Goal: Transaction & Acquisition: Purchase product/service

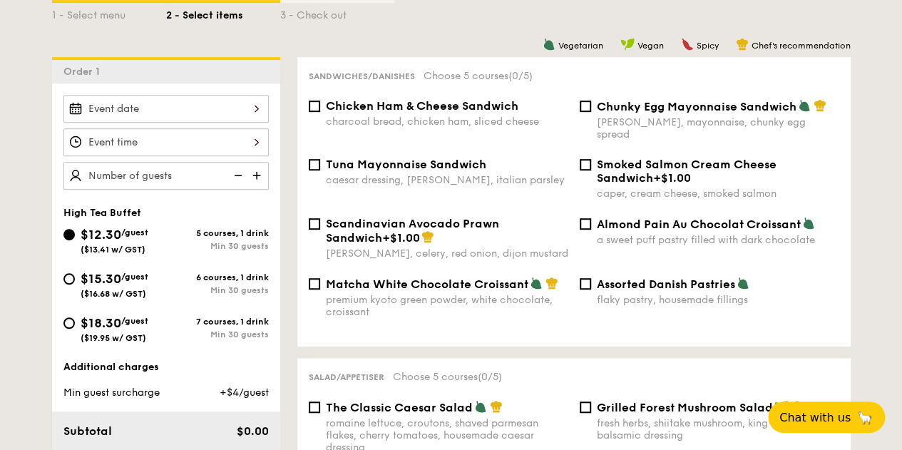
scroll to position [357, 0]
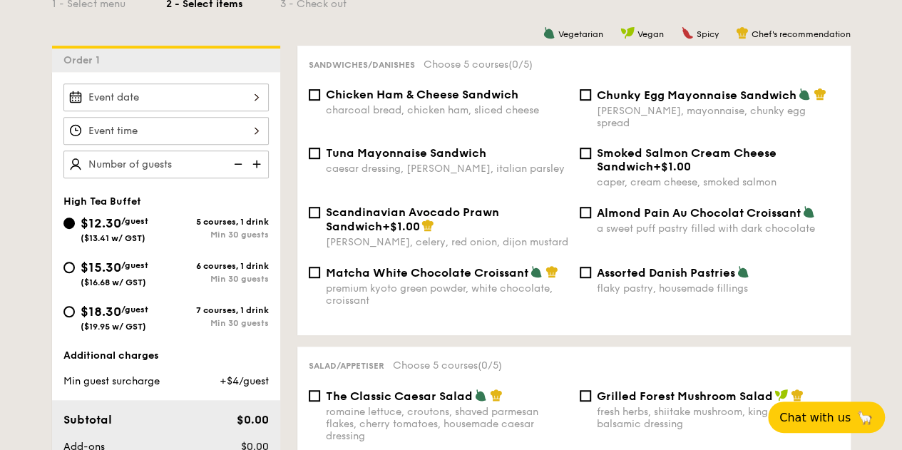
click at [77, 306] on div "$18.30 /guest ($19.95 w/ GST)" at bounding box center [114, 317] width 103 height 30
click at [75, 306] on input "$18.30 /guest ($19.95 w/ GST) 7 courses, 1 drink Min 30 guests" at bounding box center [68, 311] width 11 height 11
radio input "true"
click at [454, 89] on span "Chicken Ham & Cheese Sandwich" at bounding box center [422, 95] width 193 height 14
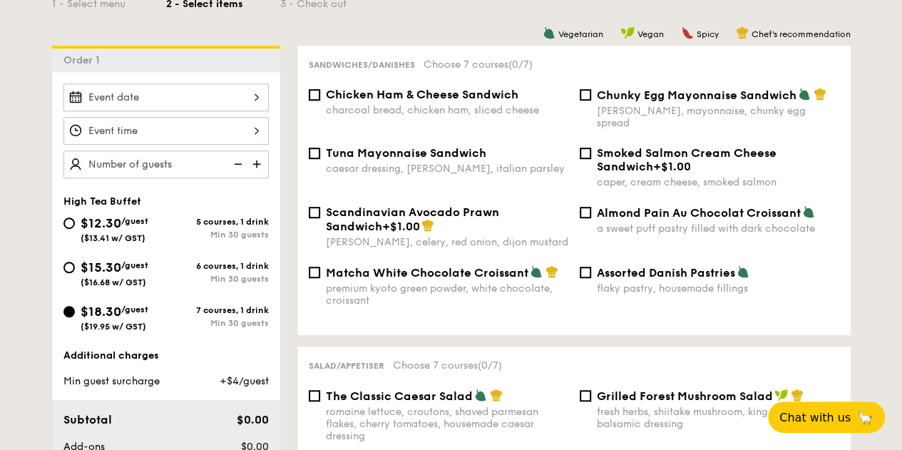
click at [320, 89] on input "Chicken Ham & Cheese Sandwich charcoal bread, chicken ham, sliced cheese" at bounding box center [314, 94] width 11 height 11
checkbox input "true"
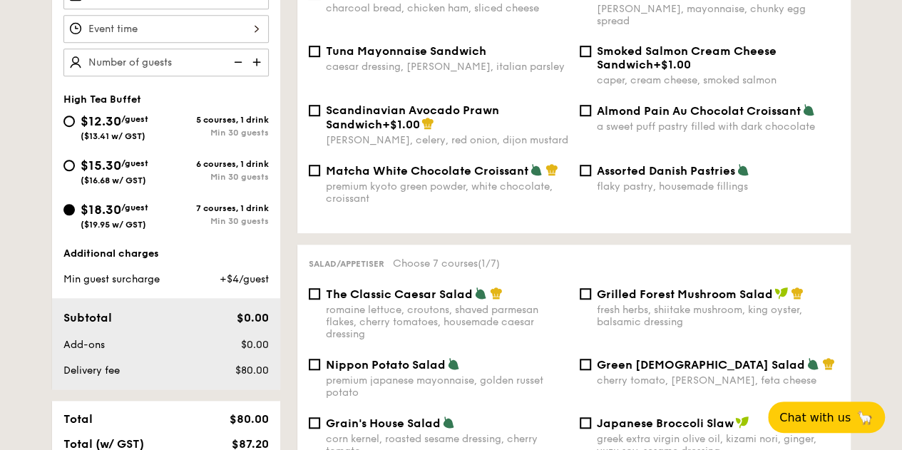
scroll to position [428, 0]
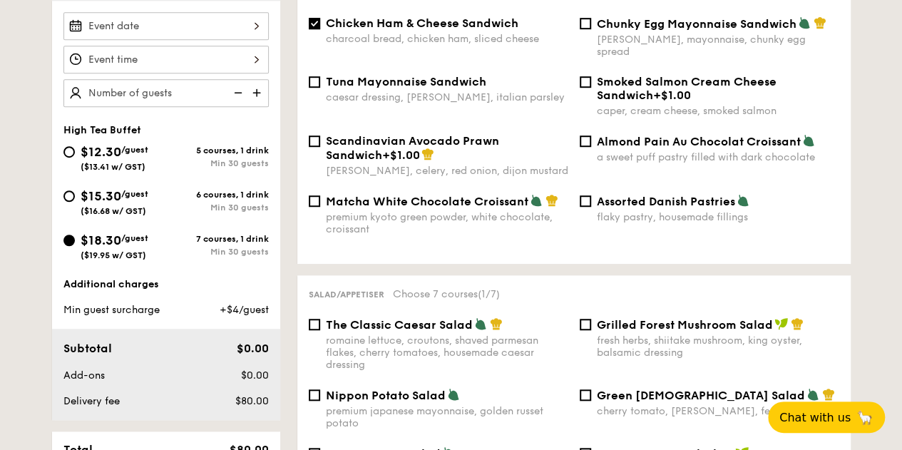
click at [365, 78] on div "Tuna Mayonnaise Sandwich caesar dressing, [GEOGRAPHIC_DATA], italian parsley" at bounding box center [447, 89] width 243 height 29
click at [320, 78] on input "Tuna Mayonnaise Sandwich caesar dressing, [GEOGRAPHIC_DATA], italian parsley" at bounding box center [314, 81] width 11 height 11
click at [365, 78] on div "Tuna Mayonnaise Sandwich caesar dressing, [GEOGRAPHIC_DATA], italian parsley" at bounding box center [447, 89] width 243 height 29
click at [320, 78] on input "Tuna Mayonnaise Sandwich caesar dressing, [GEOGRAPHIC_DATA], italian parsley" at bounding box center [314, 81] width 11 height 11
checkbox input "false"
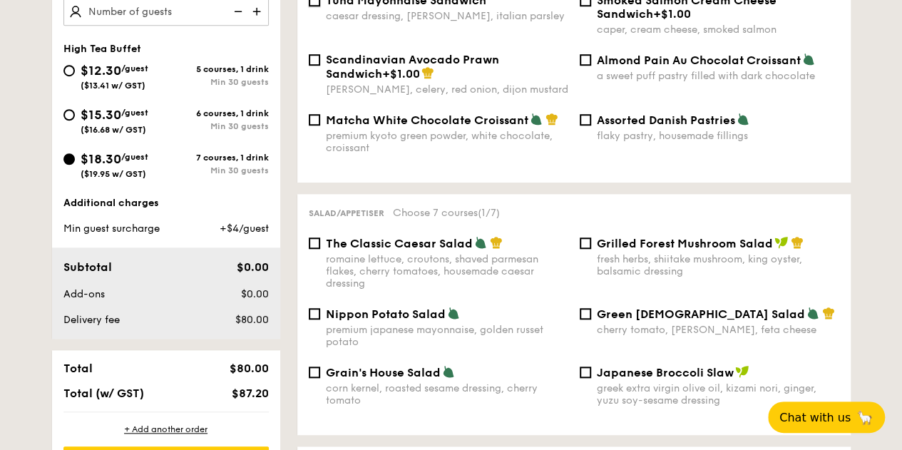
scroll to position [571, 0]
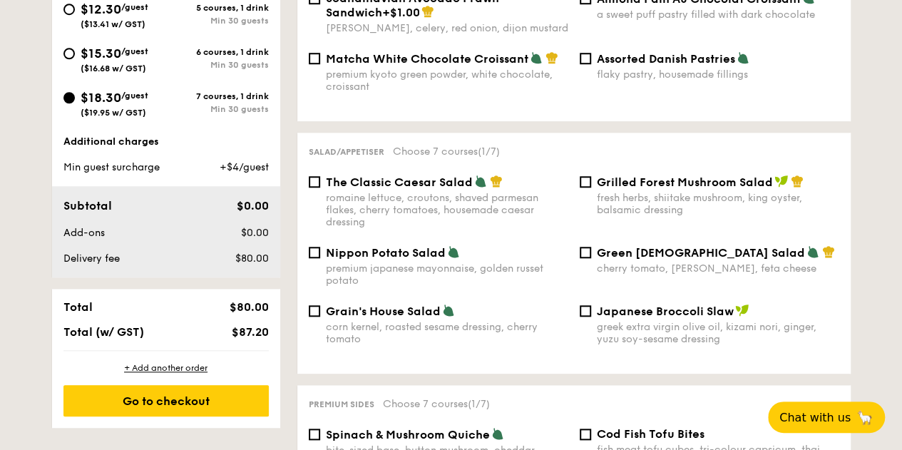
click at [415, 246] on span "Nippon Potato Salad" at bounding box center [386, 253] width 120 height 14
click at [320, 247] on input "Nippon Potato Salad premium japanese mayonnaise, golden russet potato" at bounding box center [314, 252] width 11 height 11
checkbox input "true"
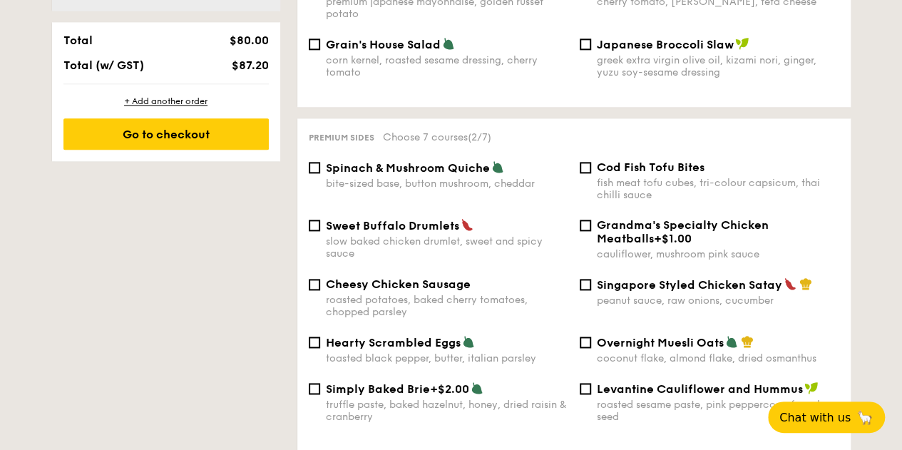
scroll to position [856, 0]
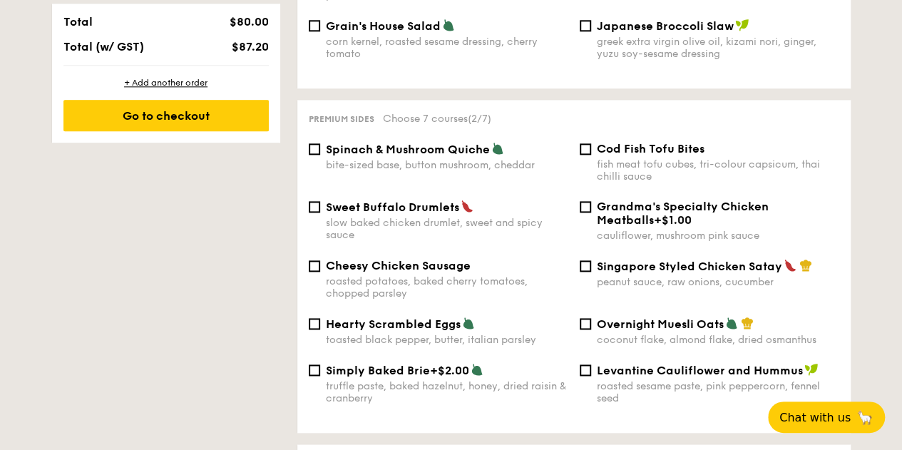
click at [375, 152] on div "Spinach & Mushroom Quiche bite-sized base, button mushroom, cheddar" at bounding box center [447, 156] width 243 height 29
click at [320, 152] on input "Spinach & Mushroom Quiche bite-sized base, button mushroom, cheddar" at bounding box center [314, 148] width 11 height 11
checkbox input "true"
click at [604, 260] on span "Singapore Styled Chicken Satay" at bounding box center [689, 267] width 185 height 14
click at [591, 260] on input "Singapore Styled Chicken Satay peanut sauce, raw onions, cucumber" at bounding box center [585, 265] width 11 height 11
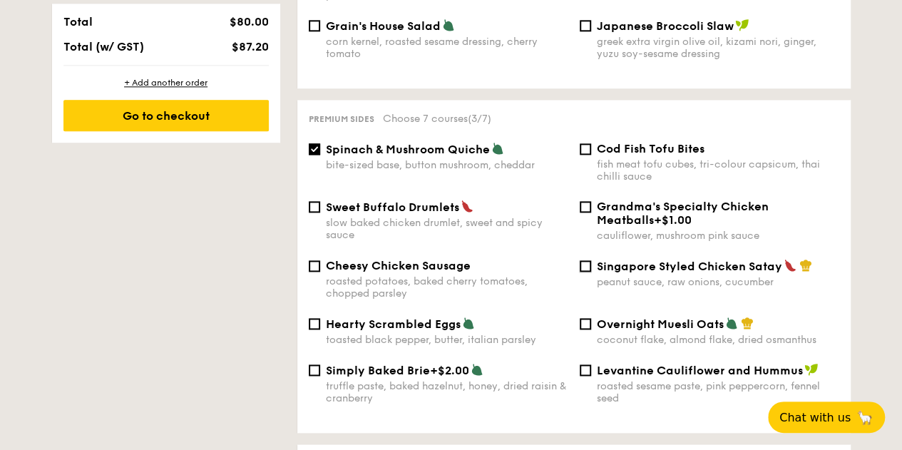
checkbox input "true"
click at [319, 143] on input "Spinach & Mushroom Quiche bite-sized base, button mushroom, cheddar" at bounding box center [314, 148] width 11 height 11
checkbox input "false"
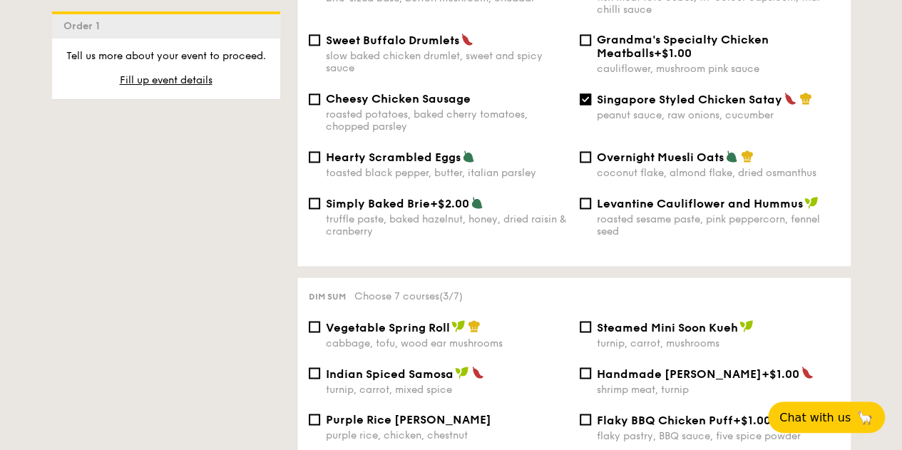
scroll to position [1141, 0]
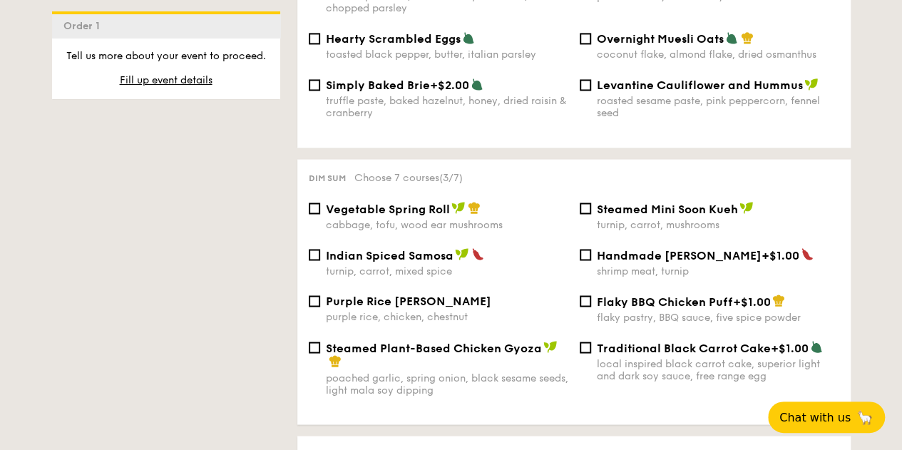
click at [402, 248] on span "Indian Spiced Samosa" at bounding box center [390, 255] width 128 height 14
click at [320, 249] on input "Indian Spiced Samosa turnip, carrot, mixed spice" at bounding box center [314, 254] width 11 height 11
checkbox input "true"
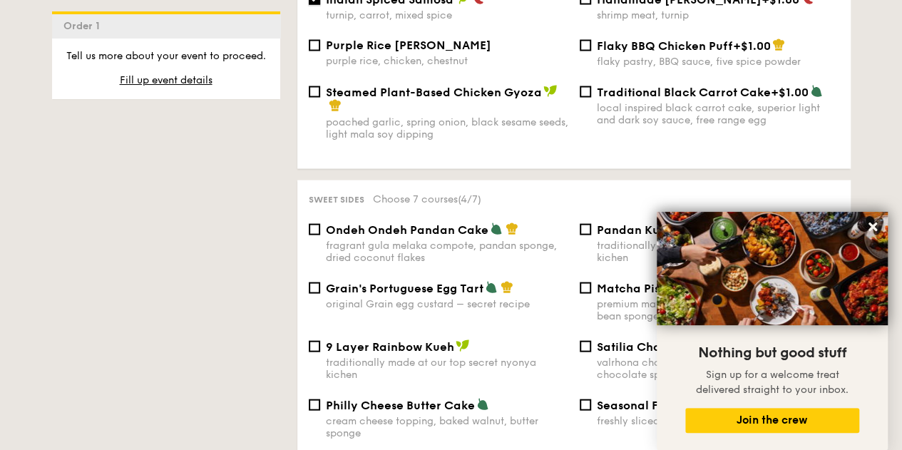
scroll to position [1498, 0]
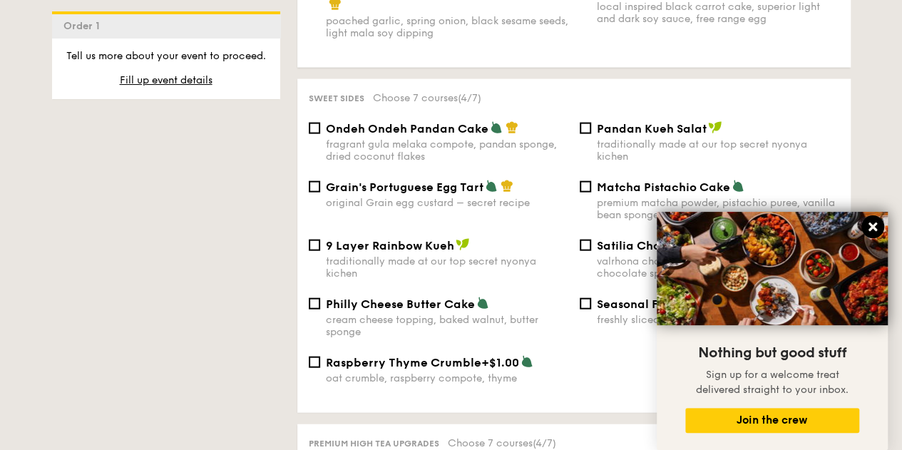
click at [876, 226] on icon at bounding box center [873, 226] width 13 height 13
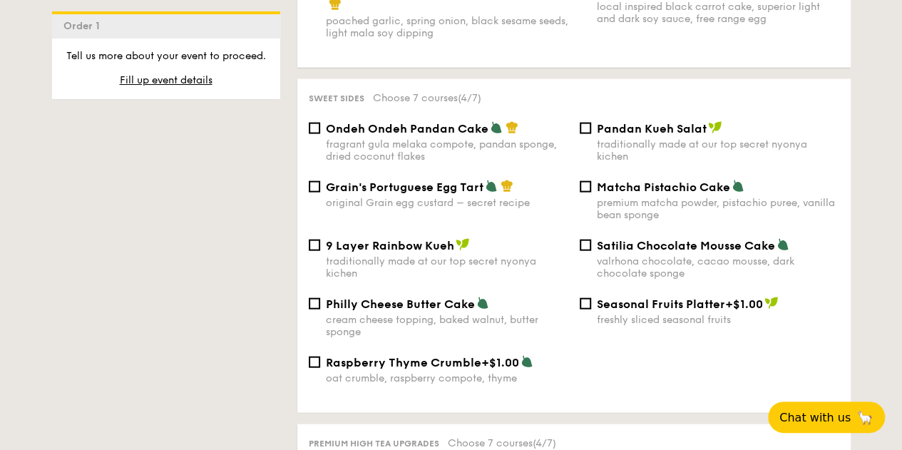
click at [410, 191] on span "Grain's Portuguese Egg Tart" at bounding box center [405, 187] width 158 height 14
click at [320, 191] on input "Grain's Portuguese Egg Tart original Grain egg custard – secret recipe" at bounding box center [314, 186] width 11 height 11
checkbox input "true"
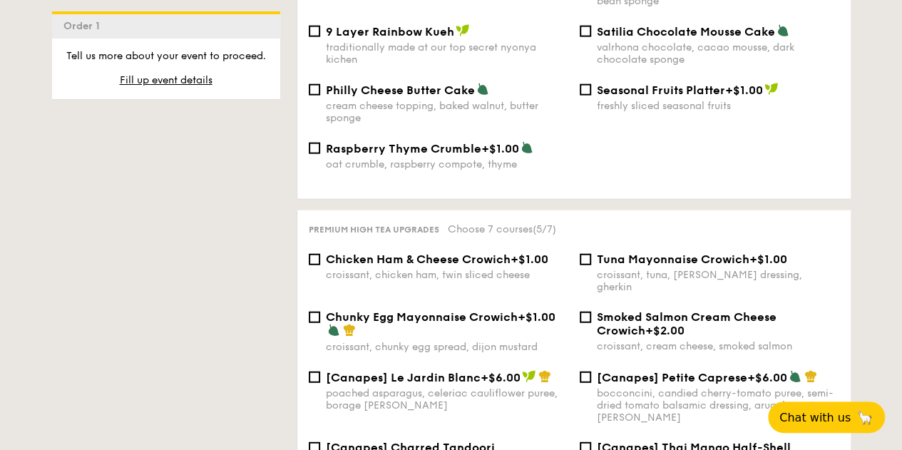
scroll to position [1569, 0]
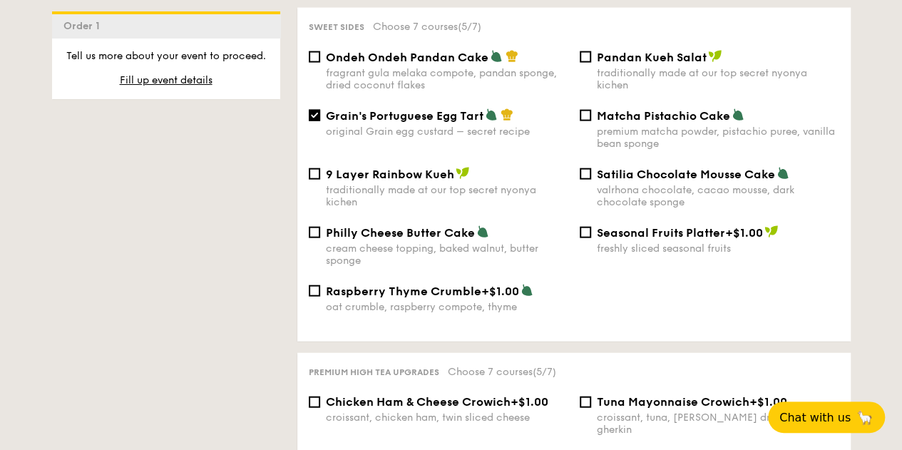
click at [432, 178] on span "9 Layer Rainbow Kueh" at bounding box center [390, 175] width 128 height 14
click at [320, 178] on input "9 Layer Rainbow Kueh traditionally made at our top secret nyonya kichen" at bounding box center [314, 173] width 11 height 11
checkbox input "true"
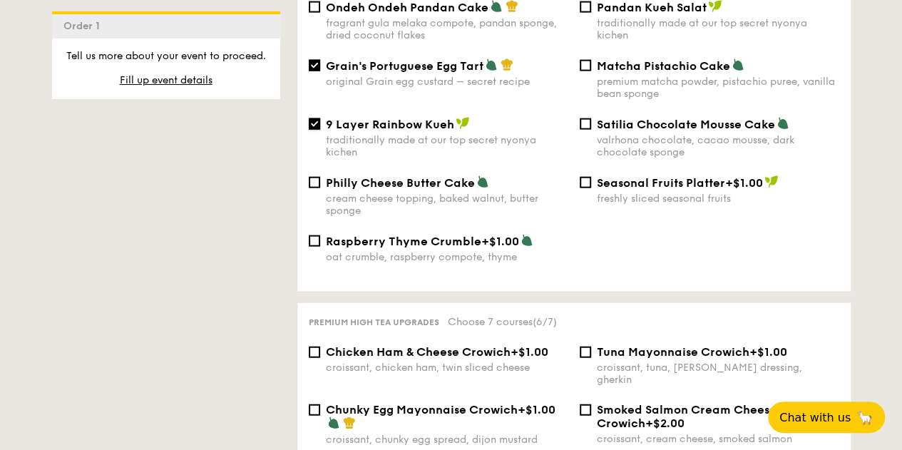
scroll to position [1641, 0]
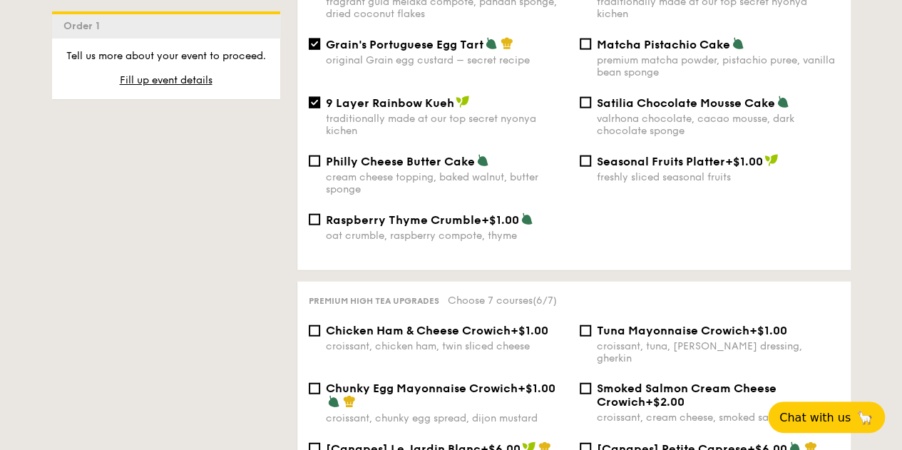
click at [432, 49] on span "Grain's Portuguese Egg Tart" at bounding box center [405, 45] width 158 height 14
click at [320, 49] on input "Grain's Portuguese Egg Tart original Grain egg custard – secret recipe" at bounding box center [314, 44] width 11 height 11
click at [313, 42] on input "Grain's Portuguese Egg Tart original Grain egg custard – secret recipe" at bounding box center [314, 44] width 11 height 11
checkbox input "true"
click at [324, 101] on div "9 Layer Rainbow Kueh traditionally made at our top secret nyonya kichen" at bounding box center [438, 116] width 271 height 41
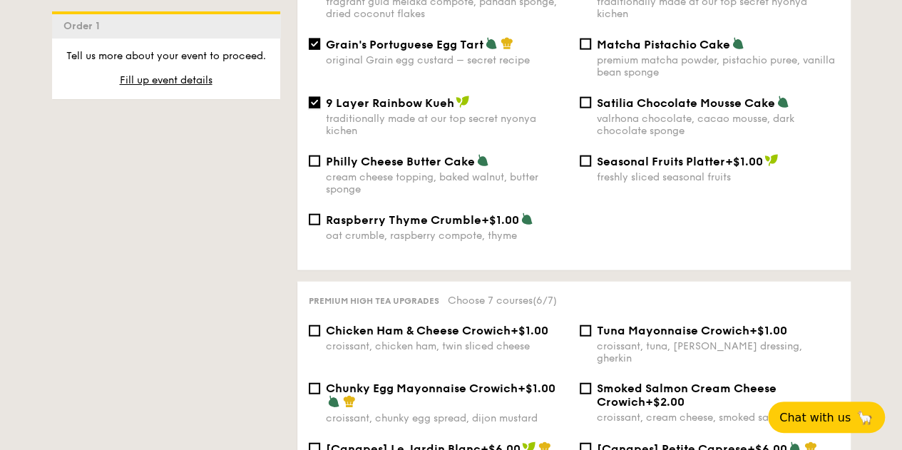
click at [316, 101] on input "9 Layer Rainbow Kueh traditionally made at our top secret nyonya kichen" at bounding box center [314, 102] width 11 height 11
checkbox input "false"
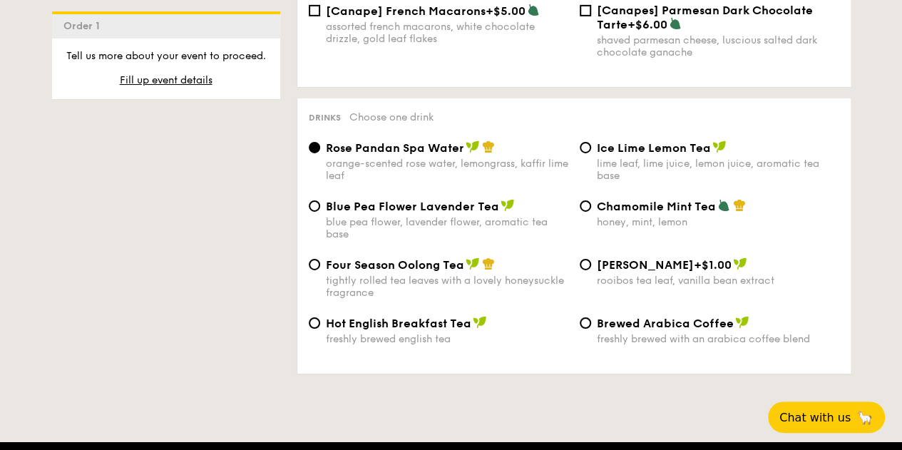
scroll to position [2283, 0]
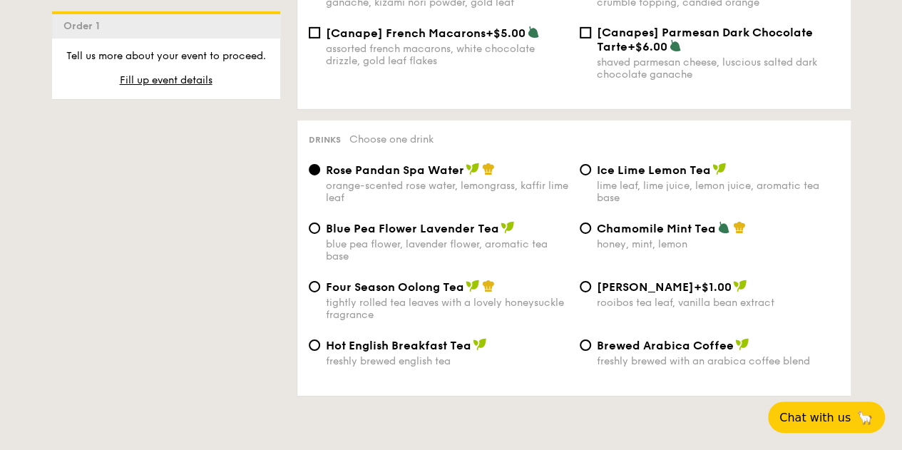
click at [579, 168] on div "Ice Lime Lemon Tea lime leaf, lime juice, lemon juice, aromatic tea base" at bounding box center [709, 183] width 271 height 41
click at [584, 165] on input "Ice Lime Lemon Tea lime leaf, lime juice, lemon juice, aromatic tea base" at bounding box center [585, 169] width 11 height 11
radio input "true"
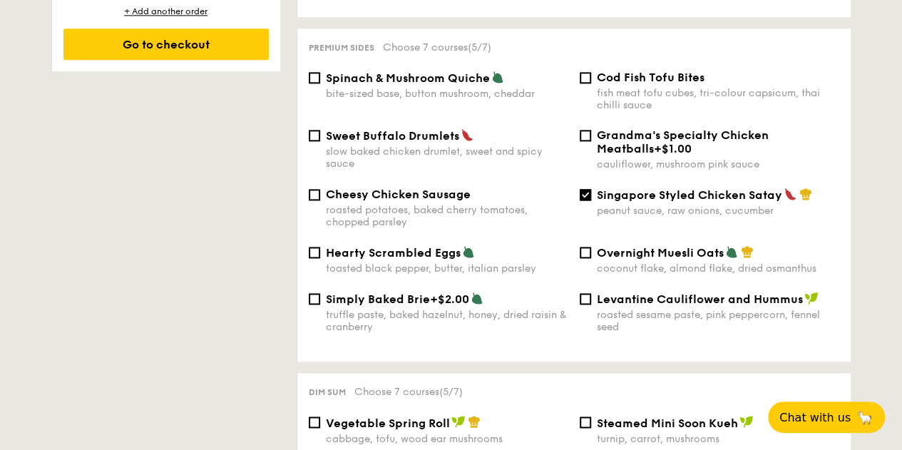
scroll to position [856, 0]
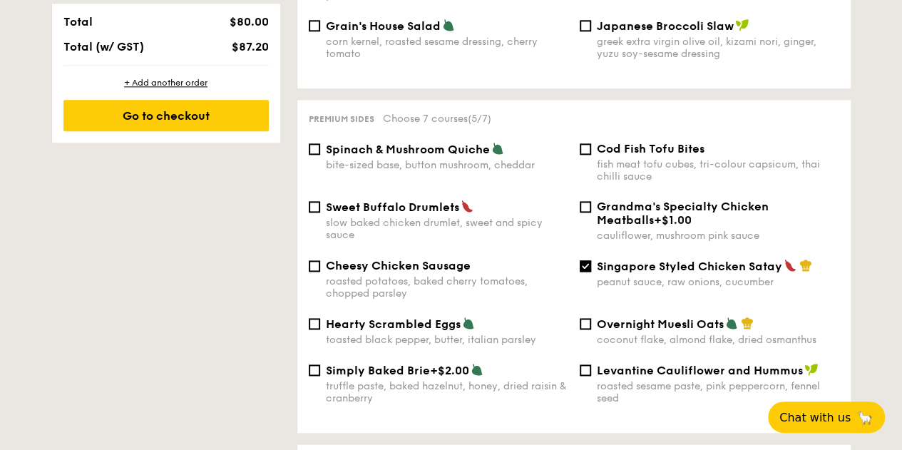
click at [394, 201] on span "Sweet Buffalo Drumlets" at bounding box center [392, 207] width 133 height 14
click at [320, 201] on input "Sweet Buffalo Drumlets slow baked chicken drumlet, sweet and spicy sauce" at bounding box center [314, 206] width 11 height 11
checkbox input "true"
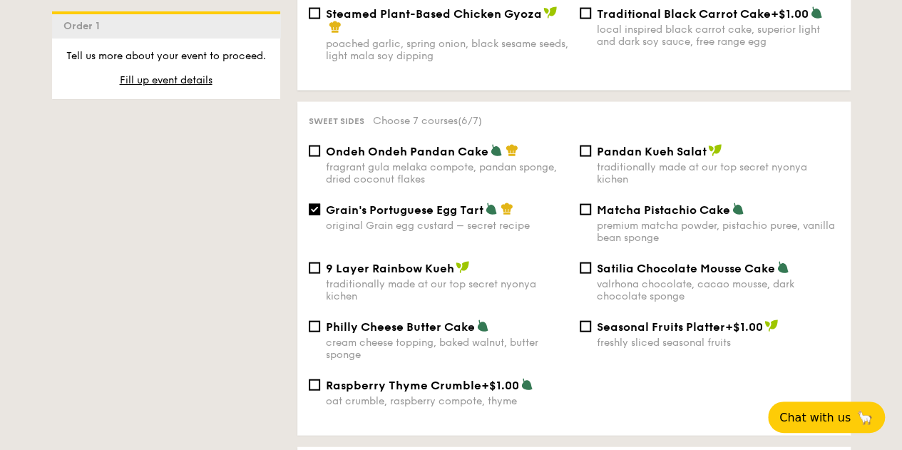
scroll to position [1498, 0]
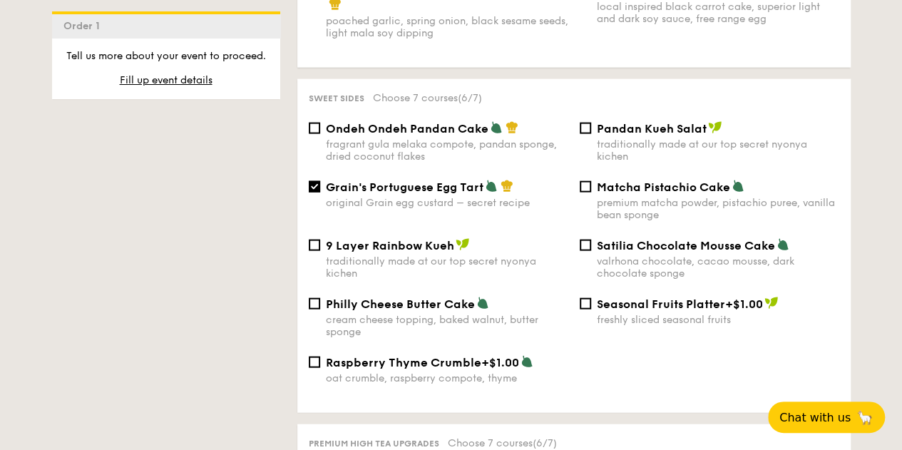
click at [413, 126] on span "Ondeh Ondeh Pandan Cake" at bounding box center [407, 129] width 163 height 14
click at [320, 126] on input "Ondeh Ondeh Pandan Cake fragrant [PERSON_NAME] melaka compote, pandan sponge, d…" at bounding box center [314, 128] width 11 height 11
checkbox input "true"
click at [605, 242] on span "Satilia Chocolate Mousse Cake" at bounding box center [686, 246] width 178 height 14
click at [591, 242] on input "Satilia Chocolate Mousse Cake valrhona chocolate, cacao mousse, dark chocolate …" at bounding box center [585, 245] width 11 height 11
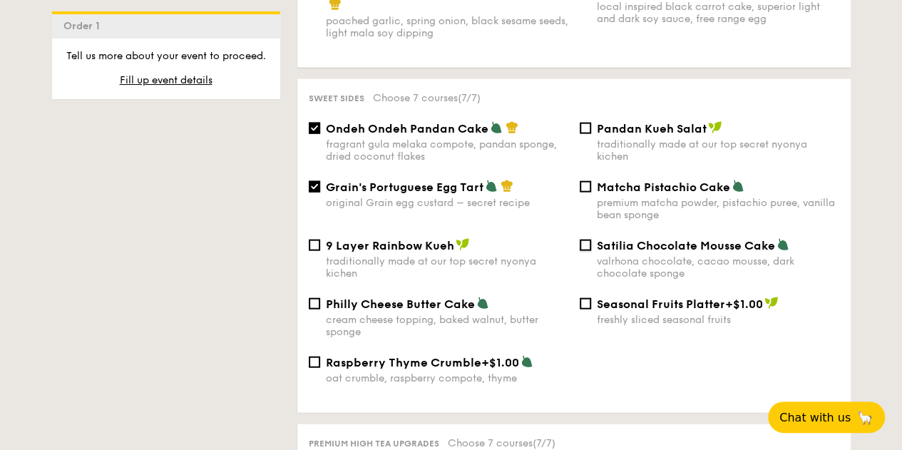
checkbox input "true"
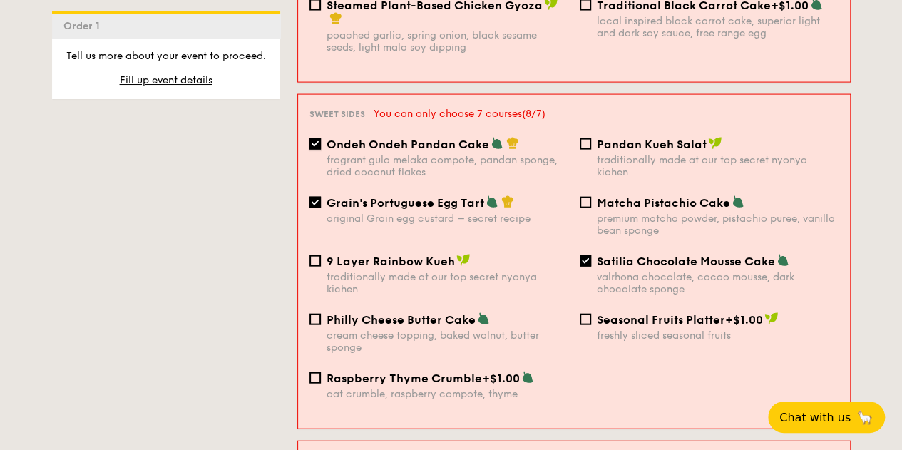
click at [313, 138] on input "Ondeh Ondeh Pandan Cake fragrant [PERSON_NAME] melaka compote, pandan sponge, d…" at bounding box center [315, 143] width 11 height 11
checkbox input "false"
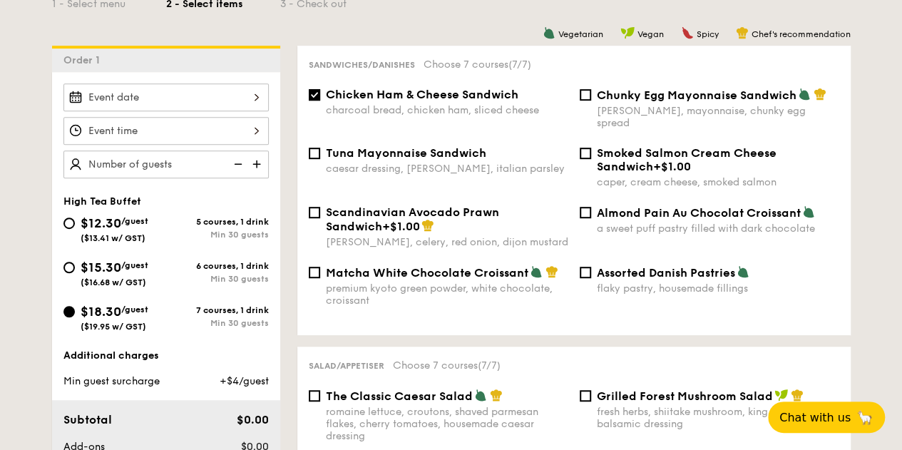
scroll to position [285, 0]
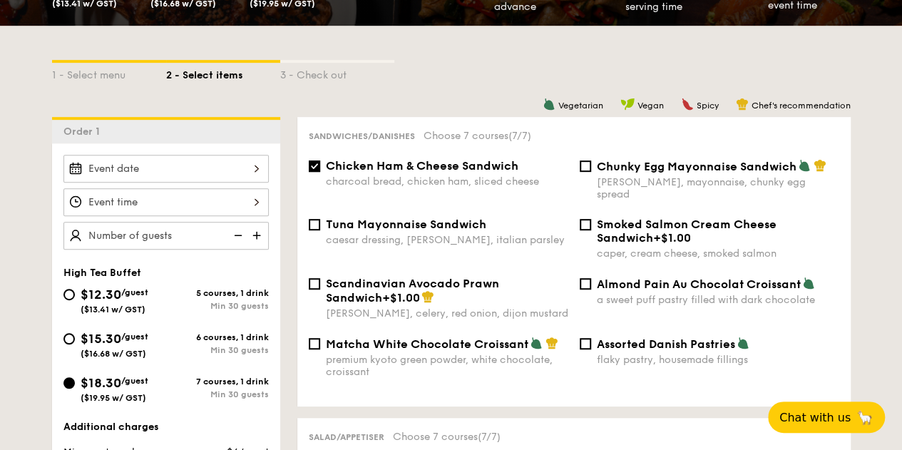
click at [260, 240] on img at bounding box center [258, 235] width 21 height 27
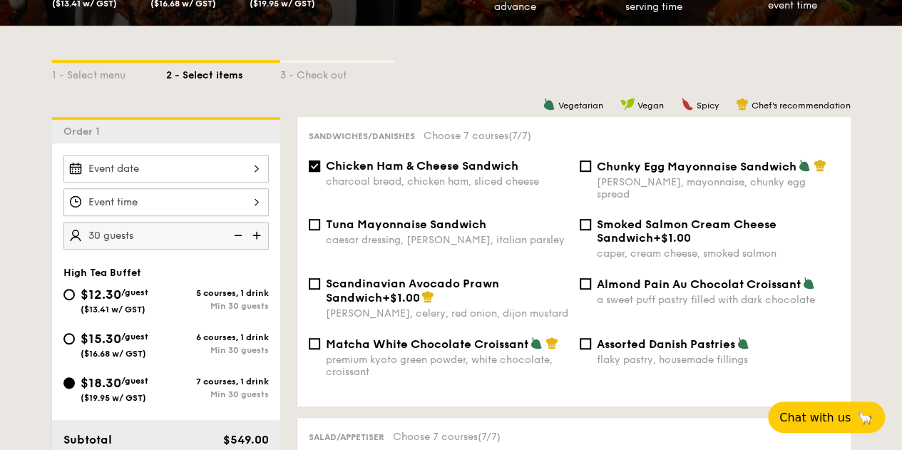
click at [260, 240] on img at bounding box center [258, 235] width 21 height 27
type input "50 guests"
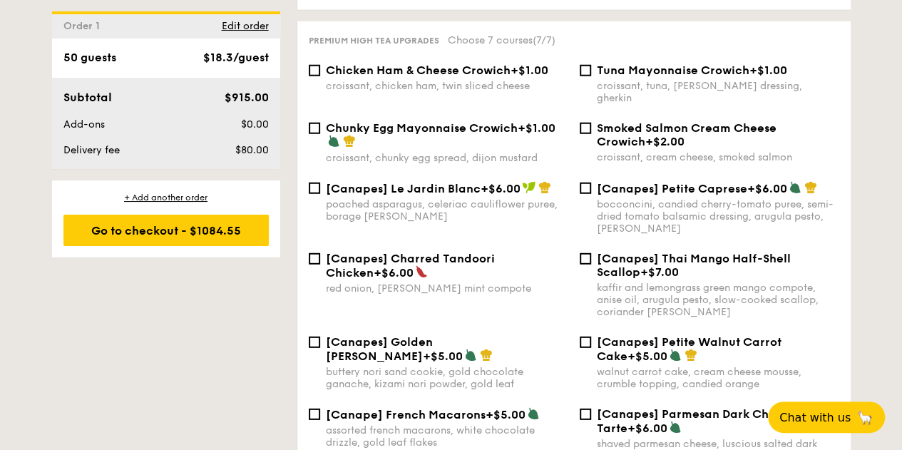
scroll to position [1899, 0]
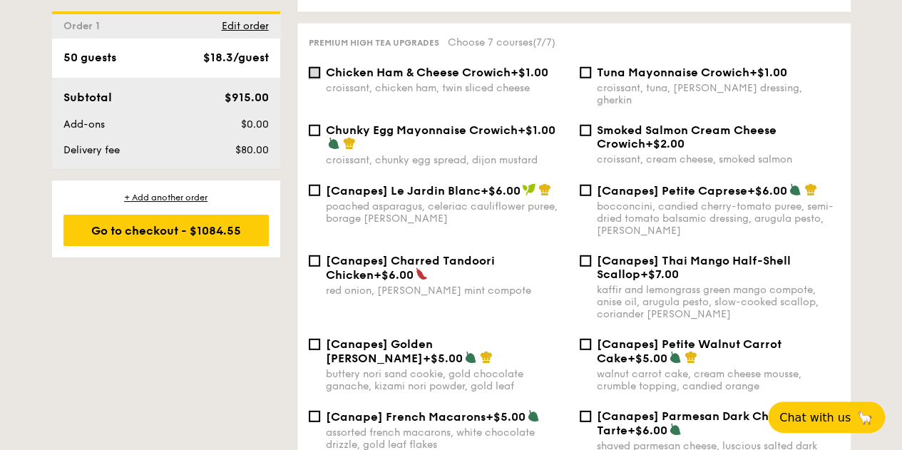
click at [317, 73] on input "Chicken Ham & Cheese Crowich +$1.00 croissant, chicken ham, twin sliced cheese" at bounding box center [314, 72] width 11 height 11
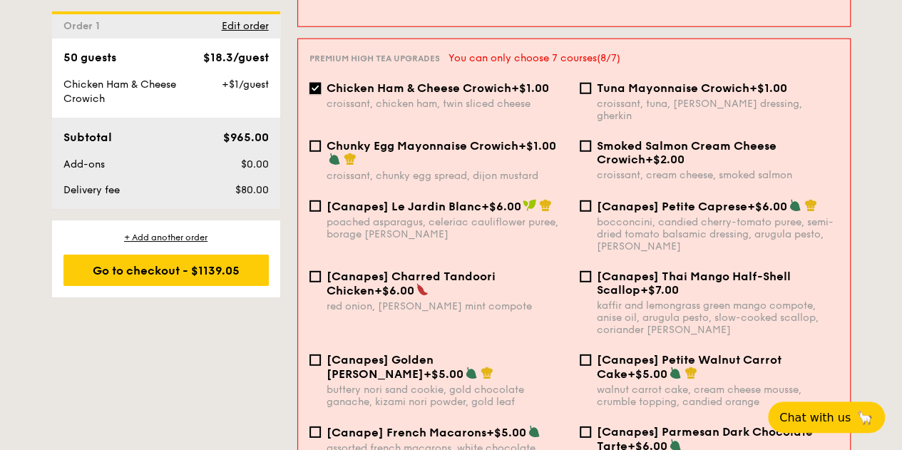
click at [311, 83] on input "Chicken Ham & Cheese Crowich +$1.00 croissant, chicken ham, twin sliced cheese" at bounding box center [315, 88] width 11 height 11
checkbox input "false"
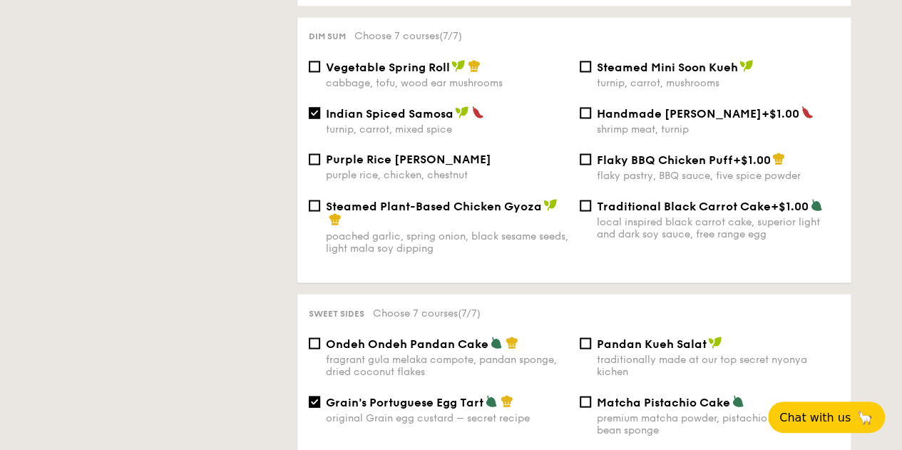
scroll to position [231, 0]
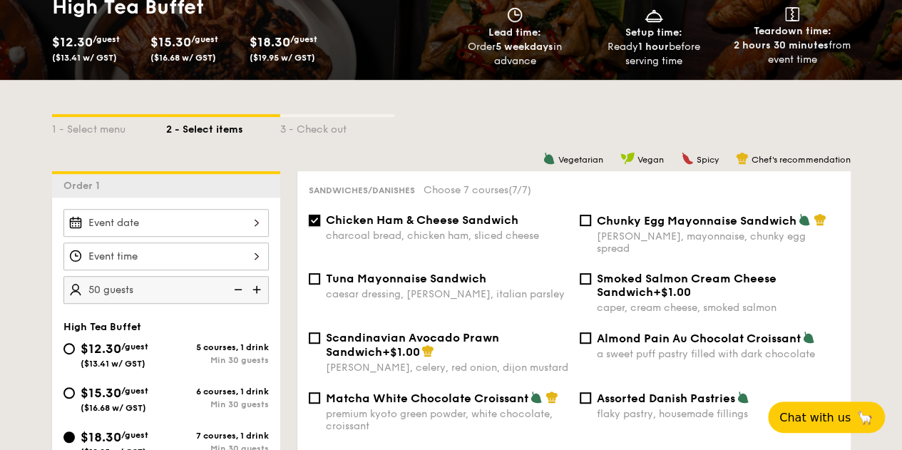
click at [311, 216] on input "Chicken Ham & Cheese Sandwich charcoal bread, chicken ham, sliced cheese" at bounding box center [314, 220] width 11 height 11
checkbox input "false"
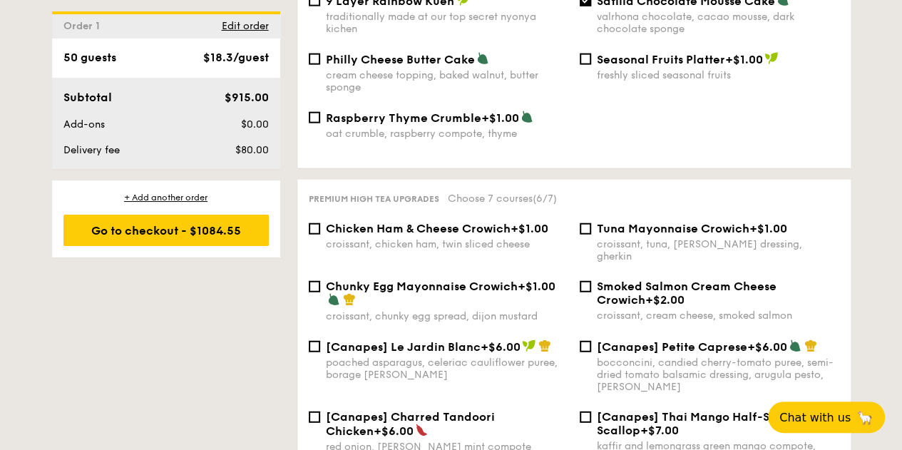
scroll to position [1750, 0]
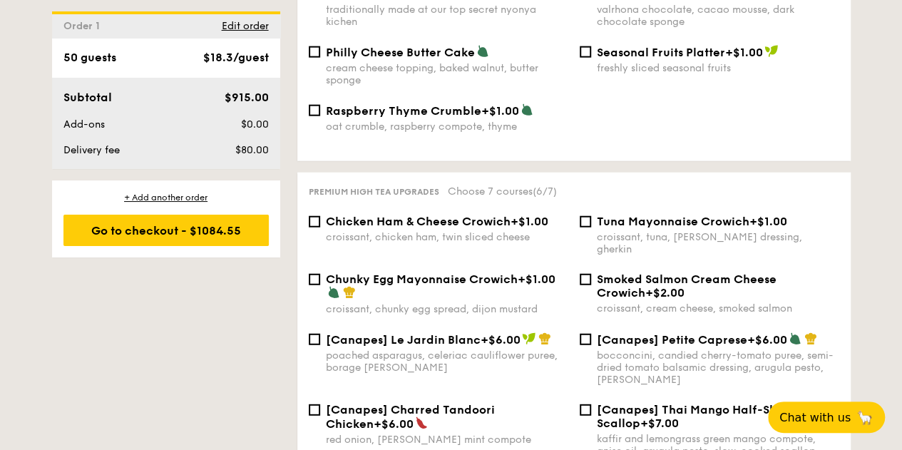
click at [447, 219] on span "Chicken Ham & Cheese Crowich" at bounding box center [418, 222] width 185 height 14
click at [320, 219] on input "Chicken Ham & Cheese Crowich +$1.00 croissant, chicken ham, twin sliced cheese" at bounding box center [314, 221] width 11 height 11
checkbox input "true"
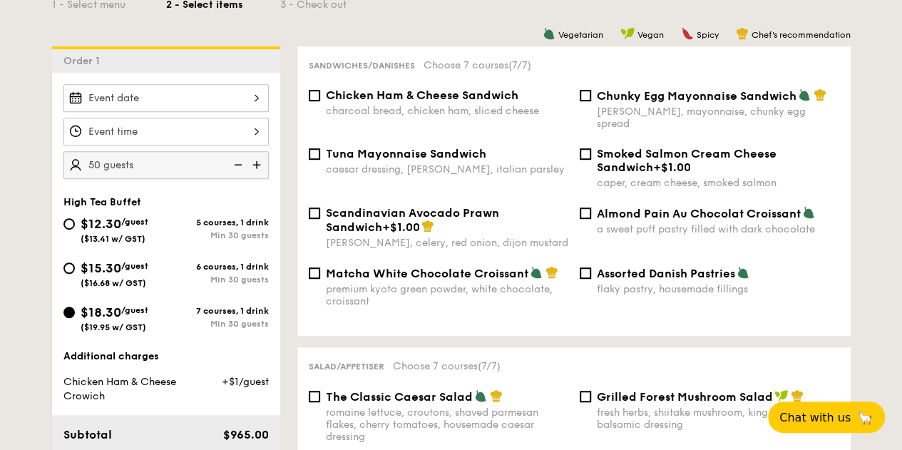
scroll to position [334, 0]
